Goal: Use online tool/utility: Use online tool/utility

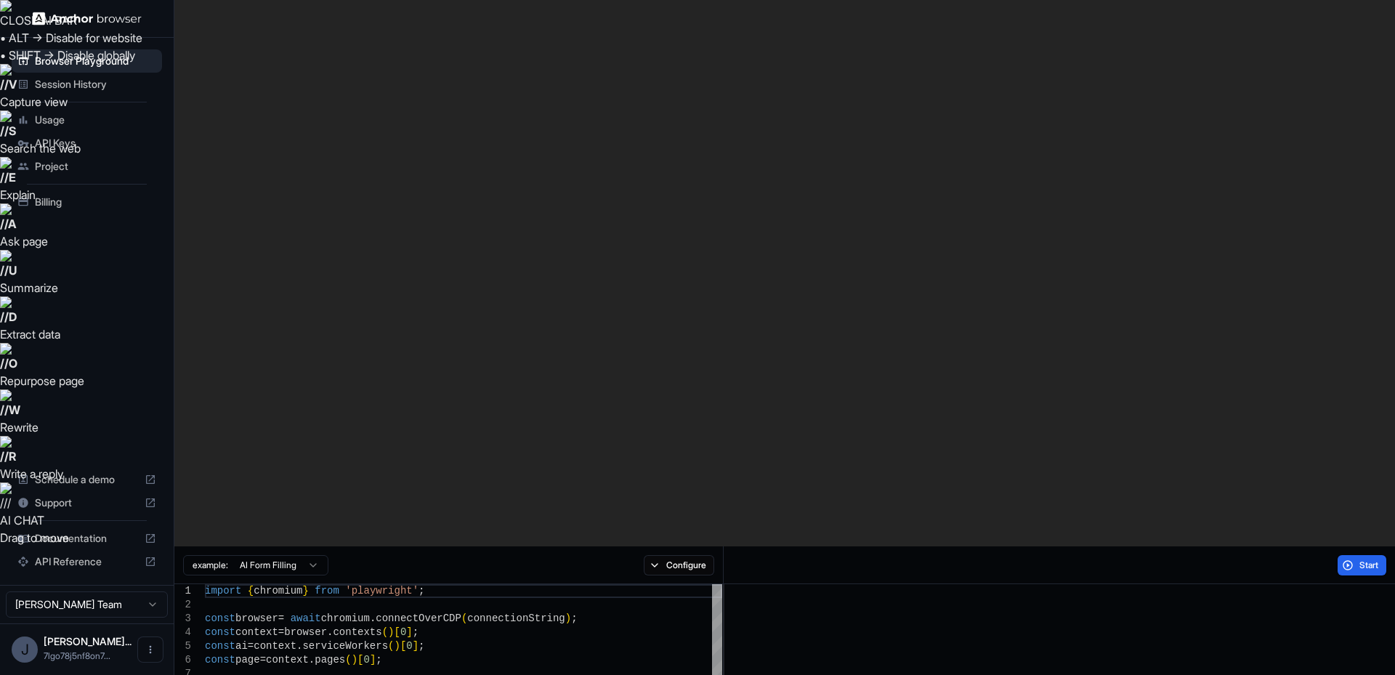
click at [1350, 555] on button "Start" at bounding box center [1362, 565] width 49 height 20
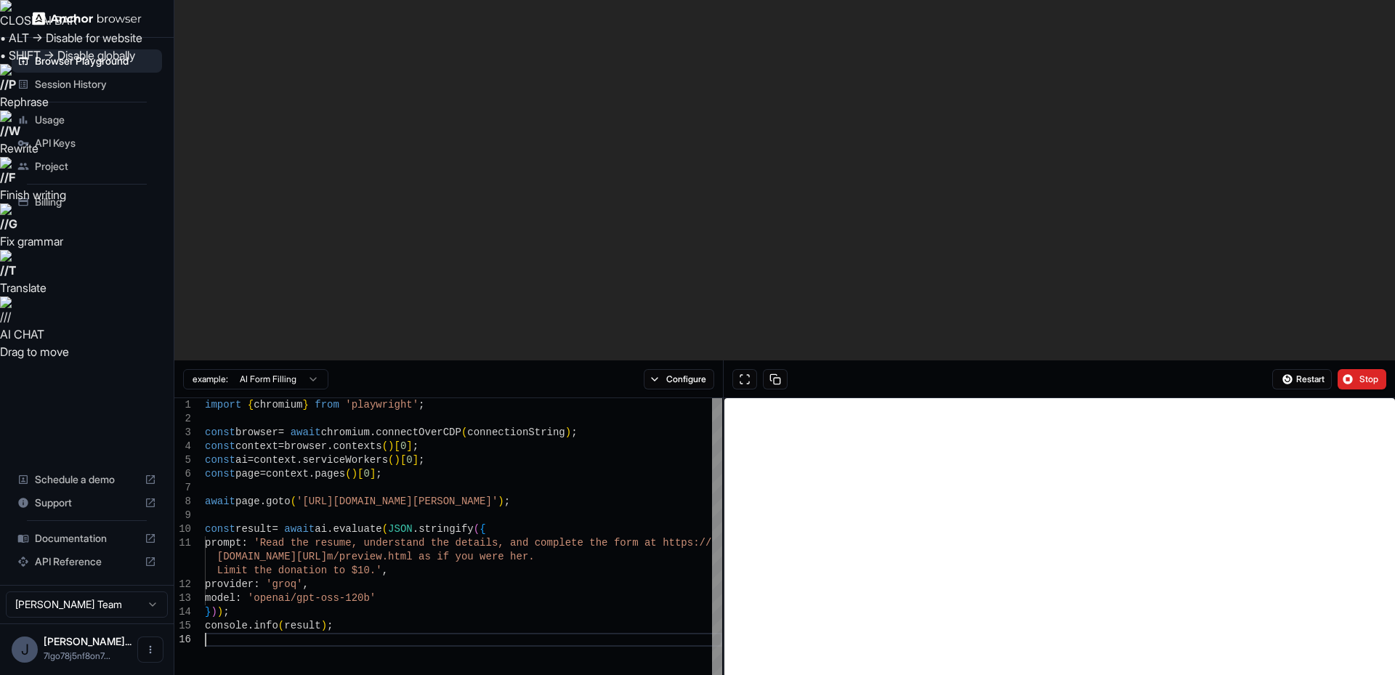
drag, startPoint x: 562, startPoint y: 426, endPoint x: 659, endPoint y: 407, distance: 99.2
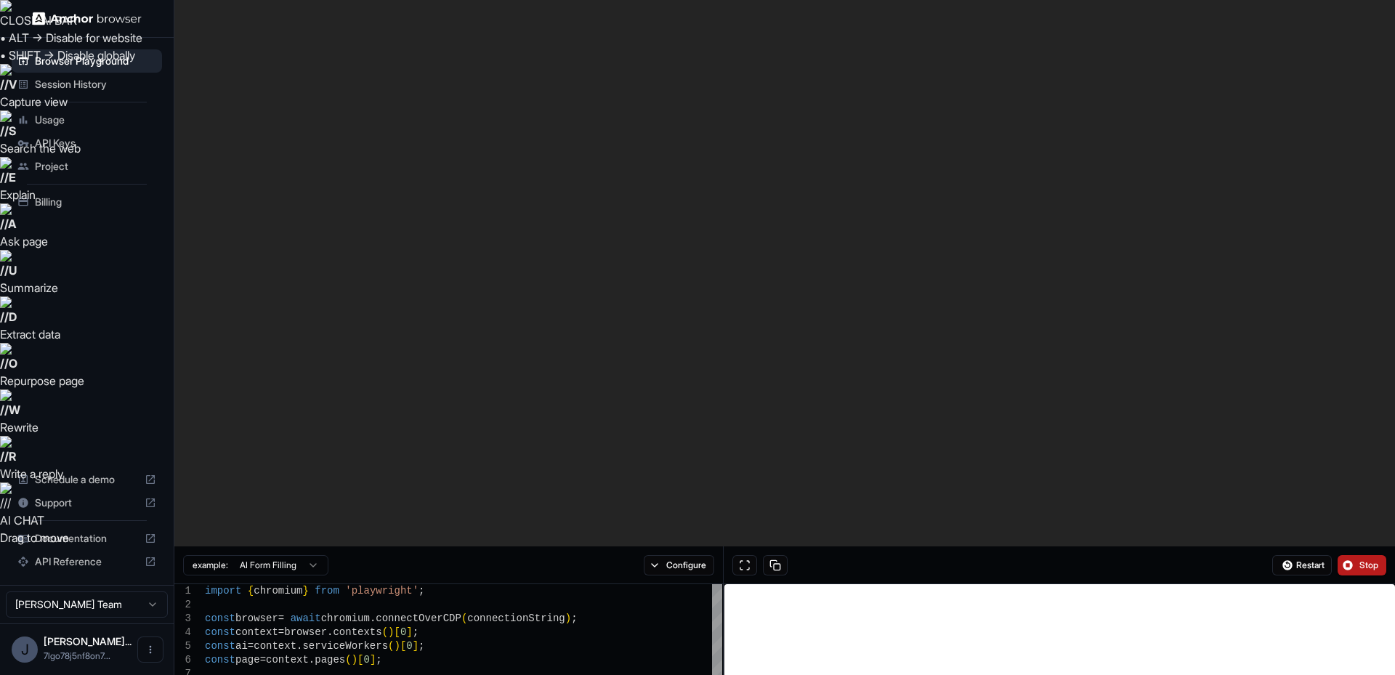
click at [1384, 555] on button "Stop" at bounding box center [1362, 565] width 49 height 20
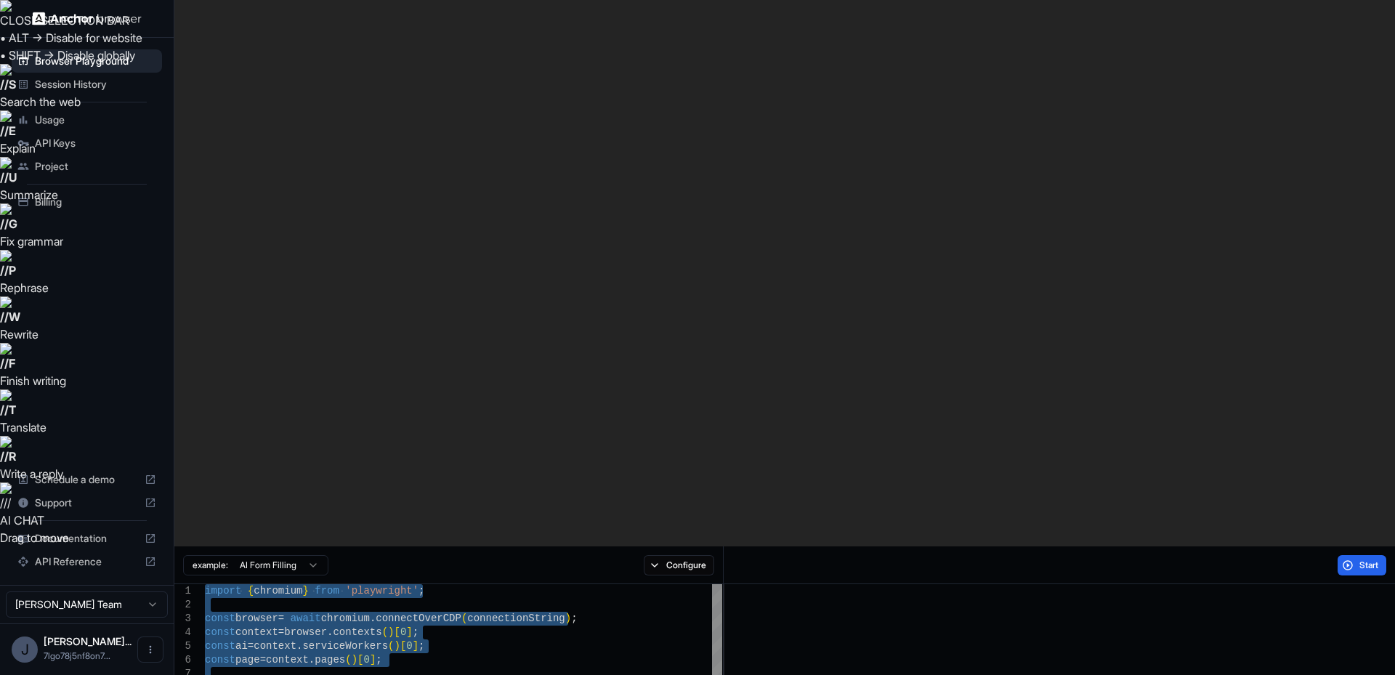
type textarea "**********"
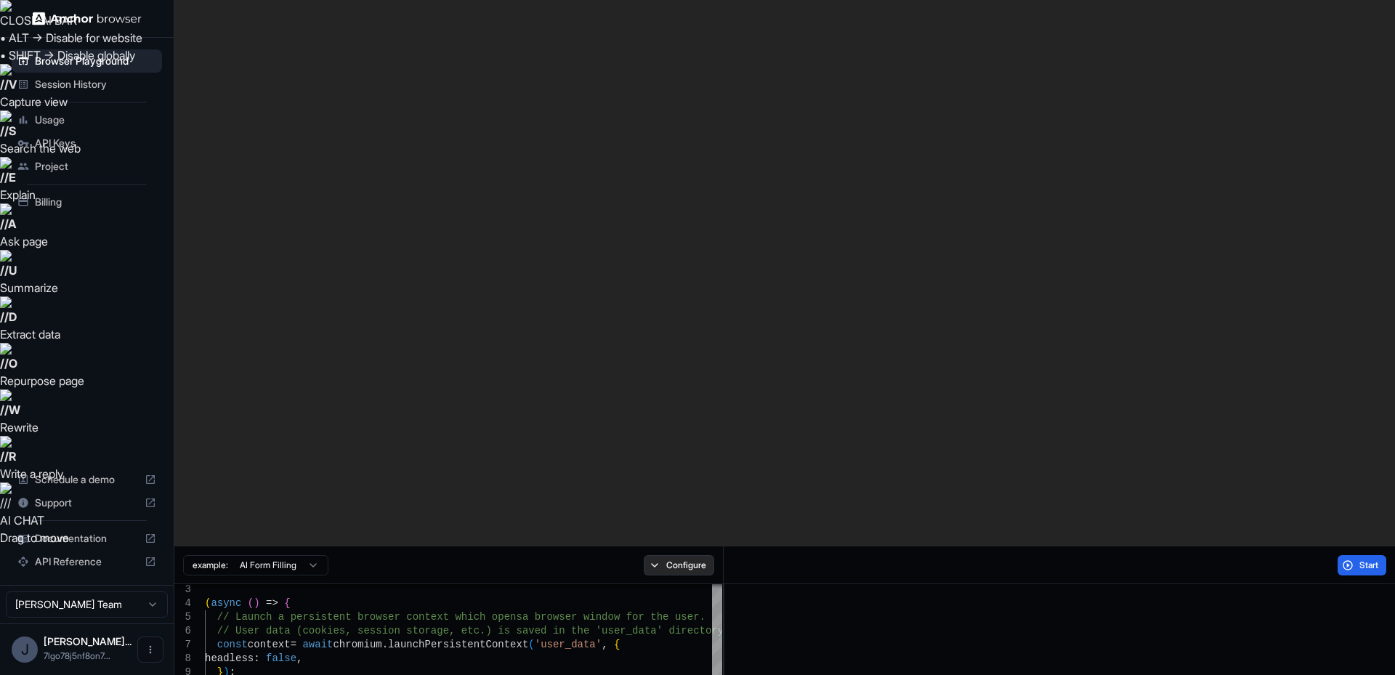
click at [669, 555] on button "Configure" at bounding box center [679, 565] width 70 height 20
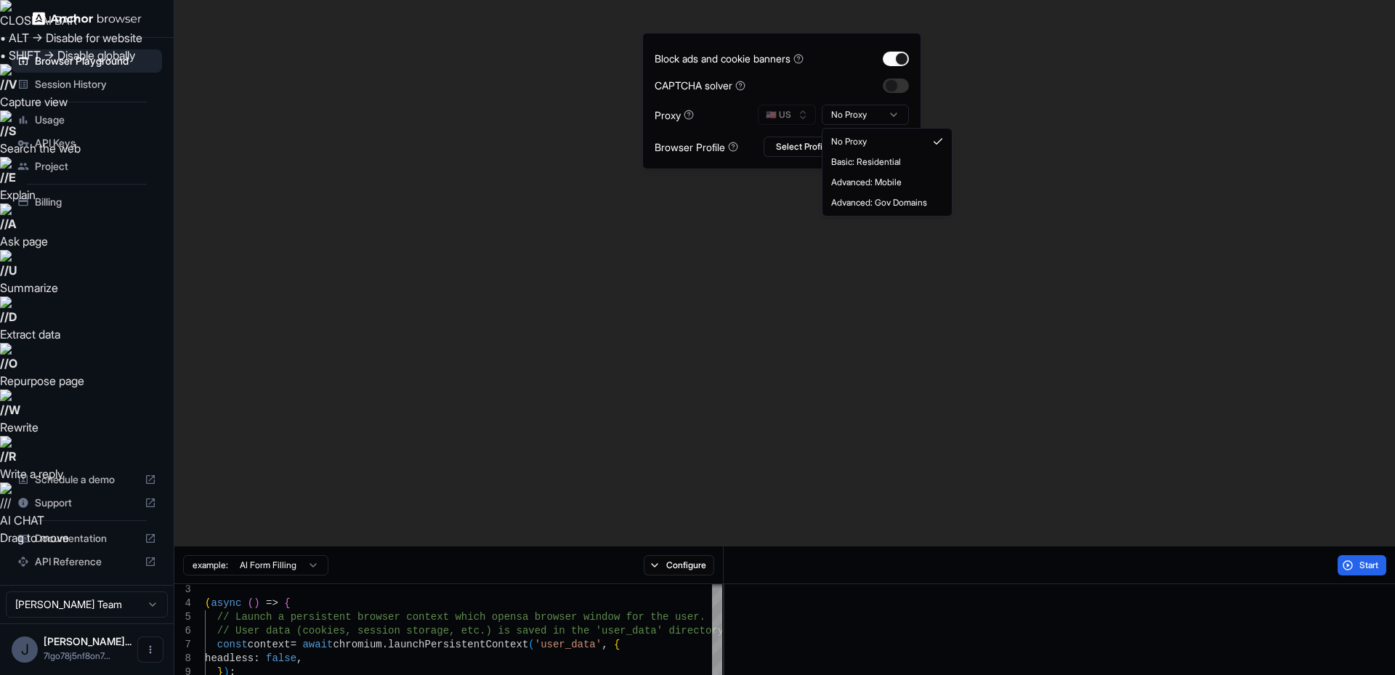
click at [872, 114] on html "CLOSE AI BAR • ALT → Disable for website • SHIFT → Disable globally // V Captur…" at bounding box center [697, 611] width 1395 height 1222
click at [876, 115] on html "CLOSE AI BAR • ALT → Disable for website • SHIFT → Disable globally // V Captur…" at bounding box center [697, 611] width 1395 height 1222
drag, startPoint x: 890, startPoint y: 145, endPoint x: 887, endPoint y: 137, distance: 8.5
click at [900, 87] on button "button" at bounding box center [896, 85] width 26 height 15
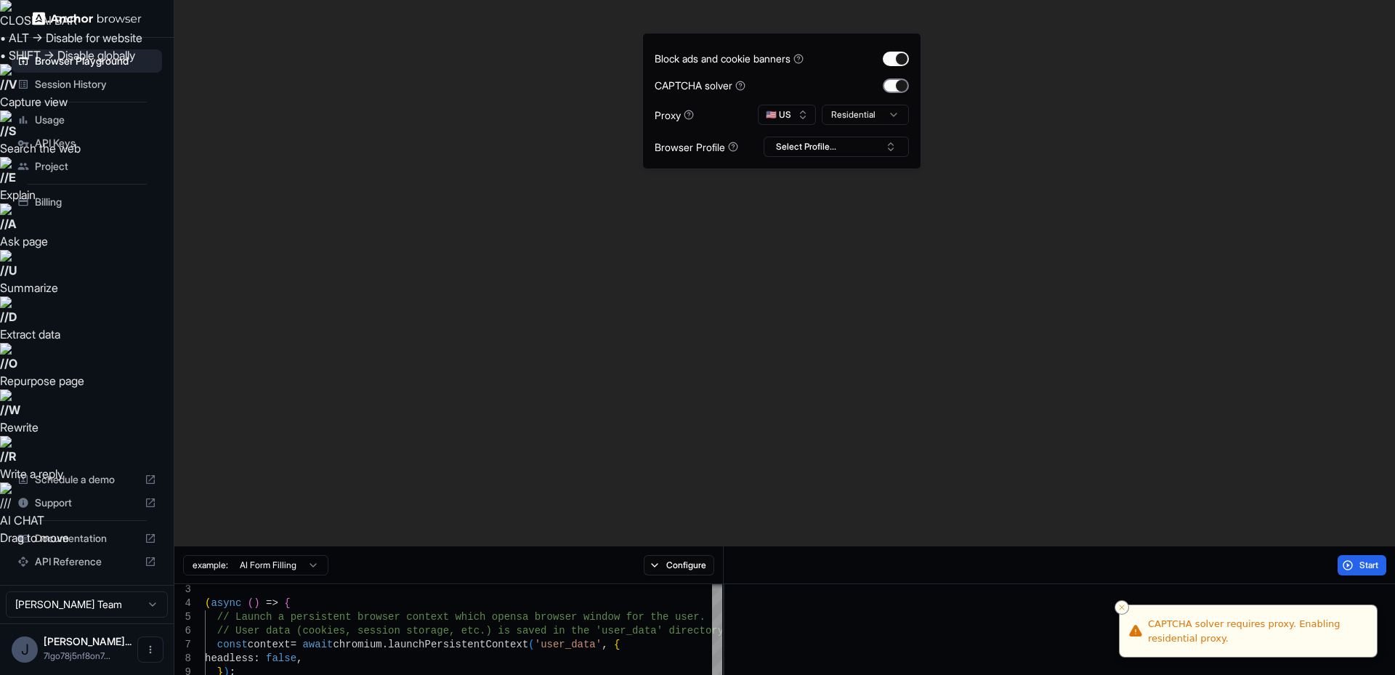
click at [900, 87] on button "button" at bounding box center [896, 85] width 26 height 15
drag, startPoint x: 899, startPoint y: 50, endPoint x: 894, endPoint y: 62, distance: 12.7
click at [899, 50] on div "Block ads and cookie banners CAPTCHA solver Proxy 🇺🇸 US Residential Browser Pro…" at bounding box center [782, 101] width 254 height 112
drag, startPoint x: 870, startPoint y: 97, endPoint x: 875, endPoint y: 108, distance: 12.7
click at [871, 97] on div "Block ads and cookie banners CAPTCHA solver Proxy 🇺🇸 US Residential Browser Pro…" at bounding box center [782, 101] width 254 height 112
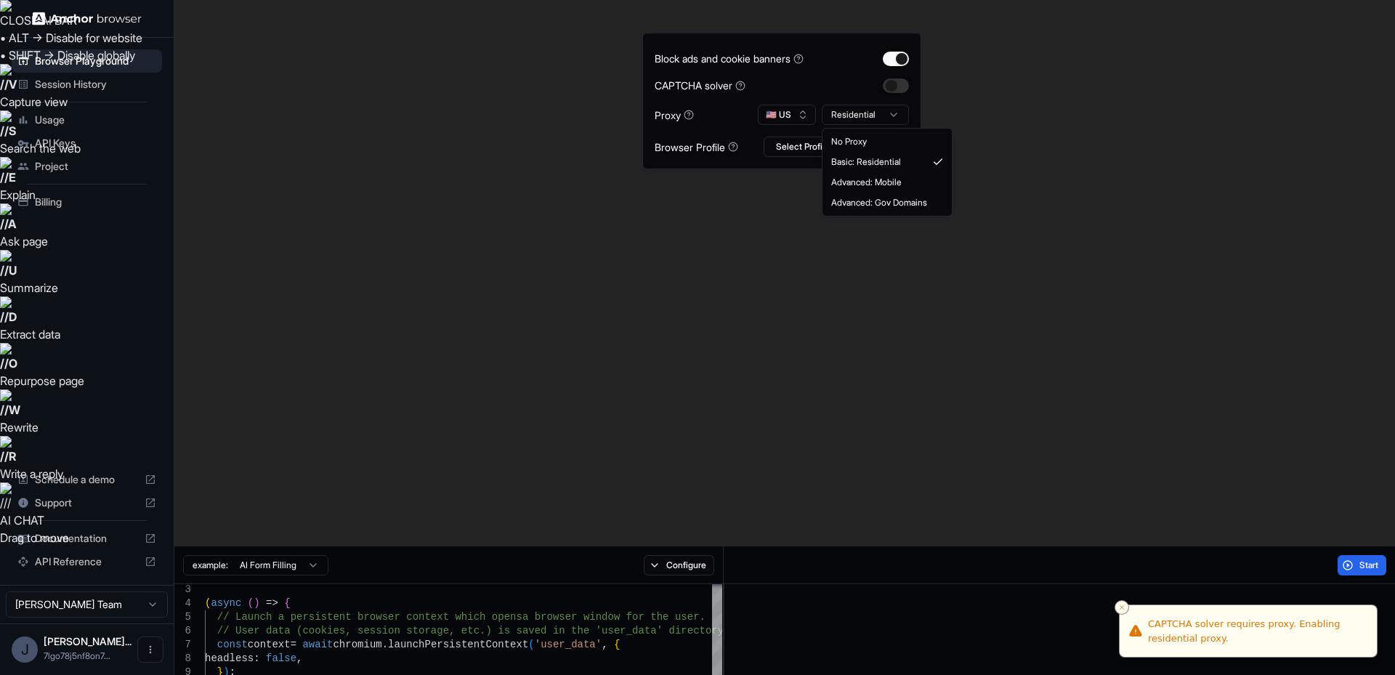
click at [875, 119] on html "CLOSE AI BAR • ALT → Disable for website • SHIFT → Disable globally // V Captur…" at bounding box center [697, 611] width 1395 height 1222
drag, startPoint x: 881, startPoint y: 140, endPoint x: 881, endPoint y: 129, distance: 10.9
click at [905, 48] on div "Block ads and cookie banners CAPTCHA solver Proxy 🇺🇸 US No Proxy Browser Profil…" at bounding box center [782, 101] width 254 height 112
drag, startPoint x: 903, startPoint y: 49, endPoint x: 952, endPoint y: 62, distance: 50.4
click at [903, 49] on div "Block ads and cookie banners CAPTCHA solver Proxy 🇺🇸 US No Proxy Browser Profil…" at bounding box center [782, 101] width 254 height 112
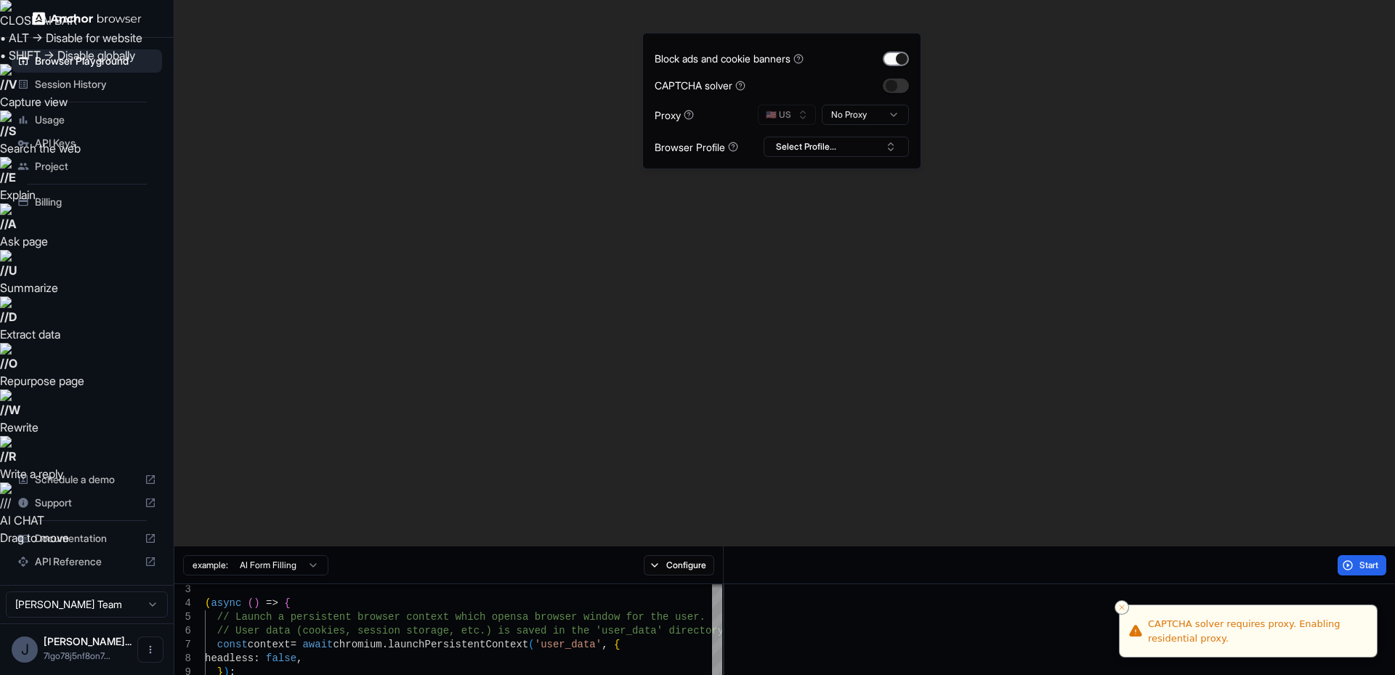
click at [894, 55] on button "button" at bounding box center [896, 59] width 26 height 15
click at [1374, 560] on span "Start" at bounding box center [1370, 566] width 20 height 12
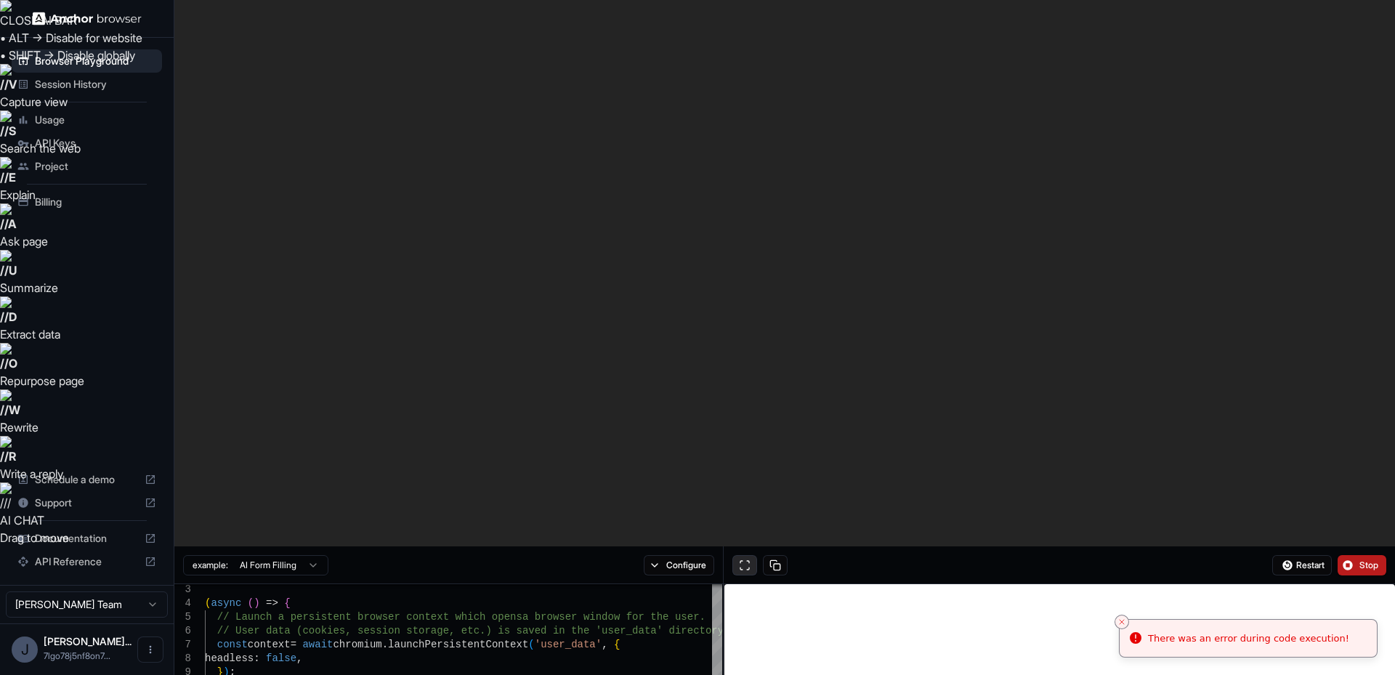
click at [743, 555] on button at bounding box center [745, 565] width 25 height 20
click at [1364, 555] on button "Stop" at bounding box center [1362, 565] width 49 height 20
